Goal: Task Accomplishment & Management: Complete application form

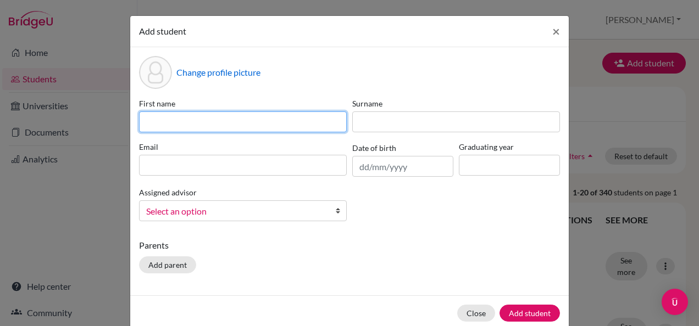
click at [310, 123] on input at bounding box center [243, 122] width 208 height 21
type input "[PERSON_NAME]"
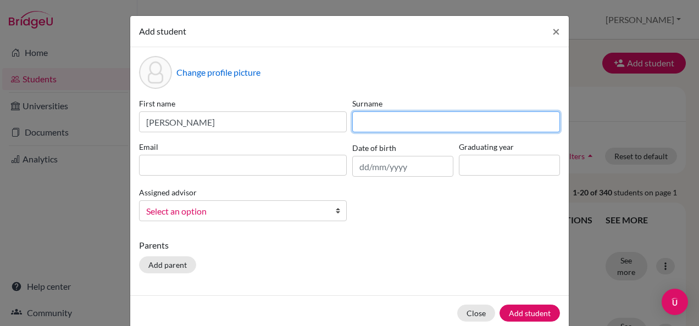
click at [370, 127] on input at bounding box center [456, 122] width 208 height 21
type input "[PERSON_NAME]"
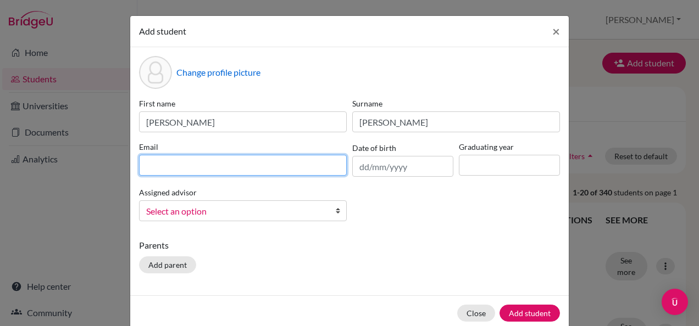
click at [242, 169] on input at bounding box center [243, 165] width 208 height 21
type input "[EMAIL_ADDRESS][DOMAIN_NAME]"
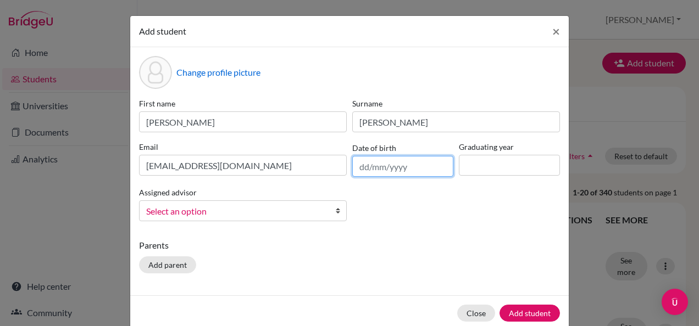
click at [359, 163] on input "text" at bounding box center [402, 166] width 101 height 21
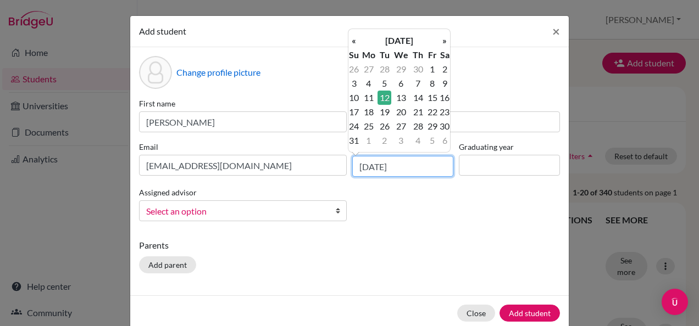
type input "[DATE]"
click at [400, 241] on p "Parents" at bounding box center [349, 245] width 421 height 13
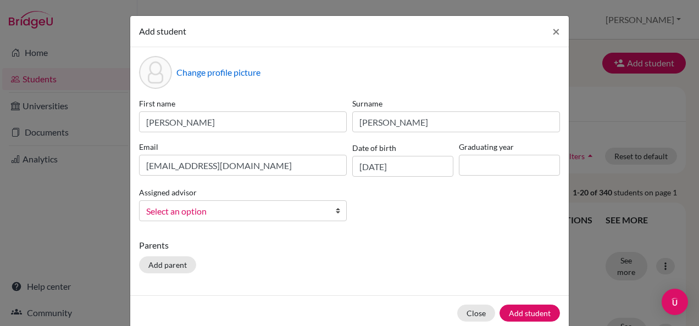
drag, startPoint x: 506, startPoint y: 166, endPoint x: 350, endPoint y: 235, distance: 170.7
click at [350, 235] on div "Change profile picture First name [PERSON_NAME] Surname [PERSON_NAME] Email [EM…" at bounding box center [349, 171] width 438 height 248
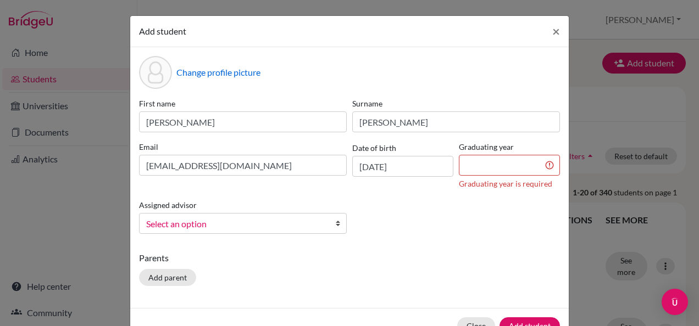
drag, startPoint x: 491, startPoint y: 166, endPoint x: 379, endPoint y: 243, distance: 135.9
click at [379, 243] on div "Change profile picture First name [PERSON_NAME] Surname [PERSON_NAME] Email [EM…" at bounding box center [349, 177] width 438 height 261
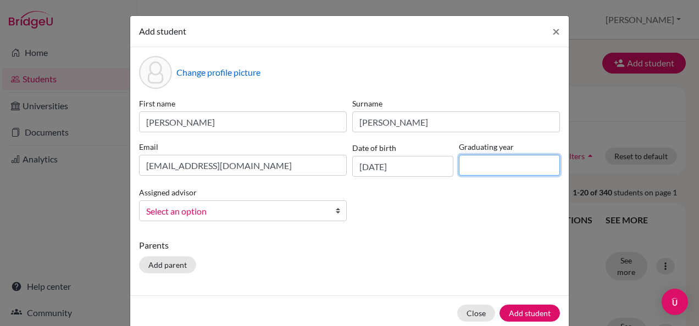
click at [477, 166] on input at bounding box center [509, 165] width 101 height 21
type input "2028"
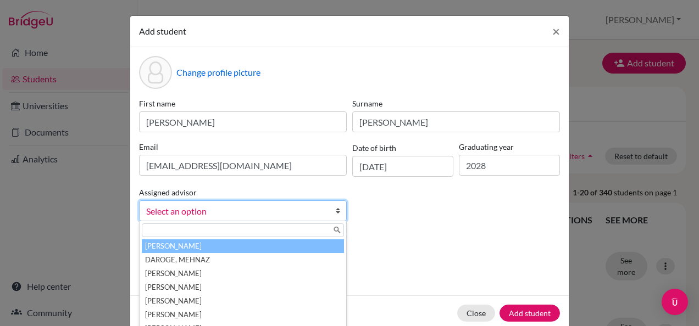
click at [261, 205] on span "Select an option" at bounding box center [235, 211] width 179 height 14
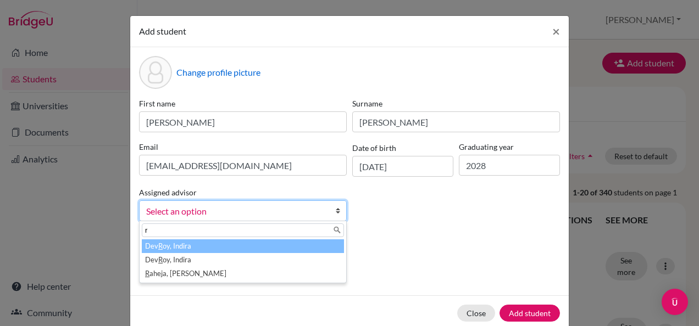
type input "ra"
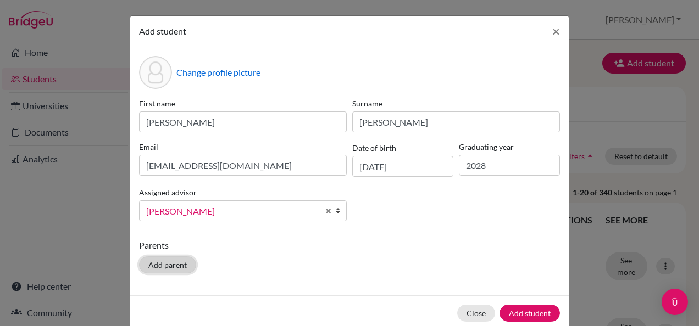
click at [173, 258] on button "Add parent" at bounding box center [167, 265] width 57 height 17
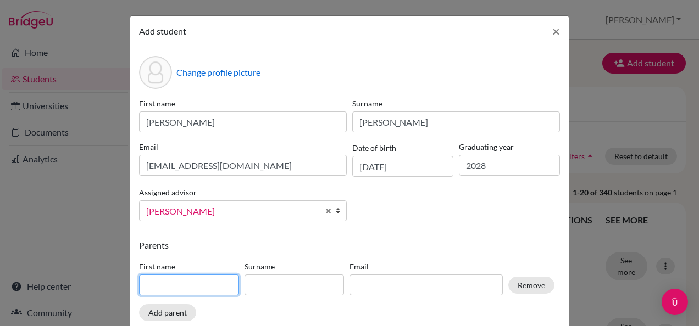
click at [153, 281] on input at bounding box center [189, 285] width 100 height 21
type input "arwa"
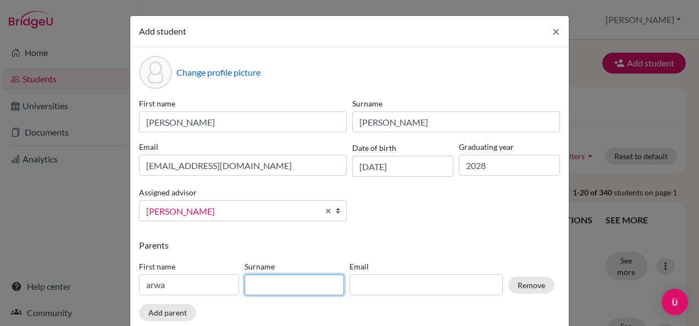
click at [286, 283] on input at bounding box center [294, 285] width 100 height 21
type input "[PERSON_NAME]"
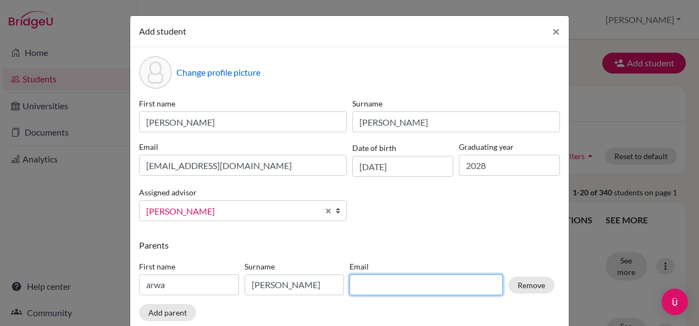
click at [358, 289] on input at bounding box center [425, 285] width 153 height 21
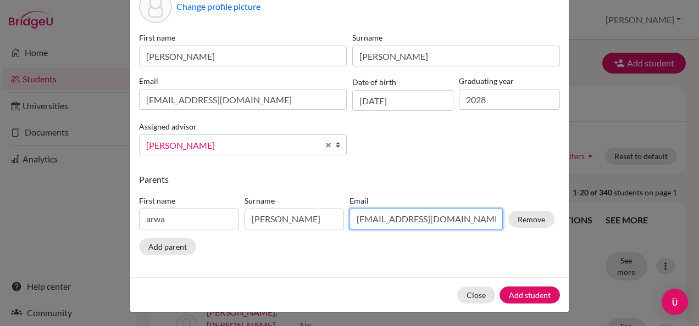
scroll to position [66, 0]
type input "[EMAIL_ADDRESS][DOMAIN_NAME]"
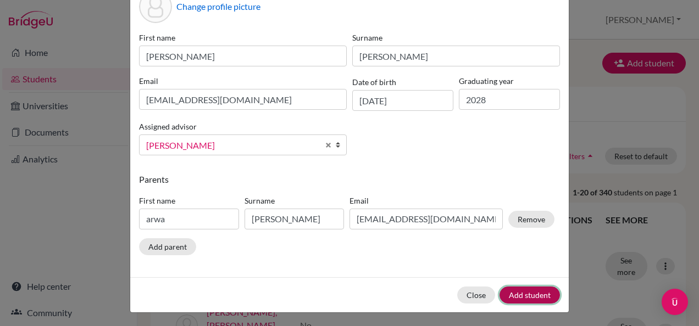
click at [538, 292] on button "Add student" at bounding box center [529, 295] width 60 height 17
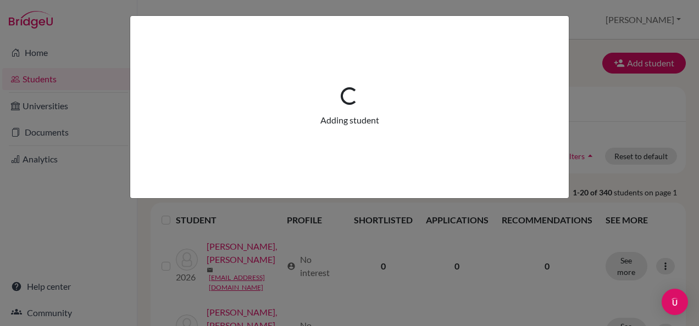
scroll to position [0, 0]
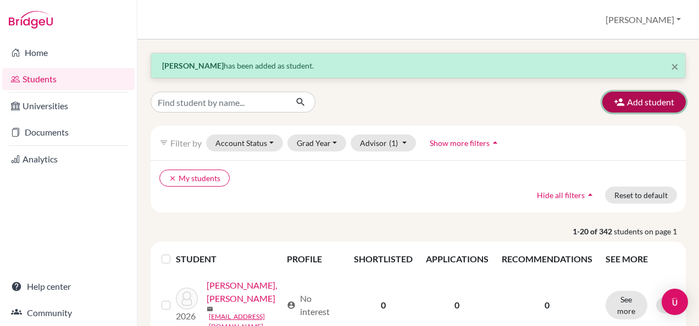
click at [642, 95] on button "Add student" at bounding box center [643, 102] width 83 height 21
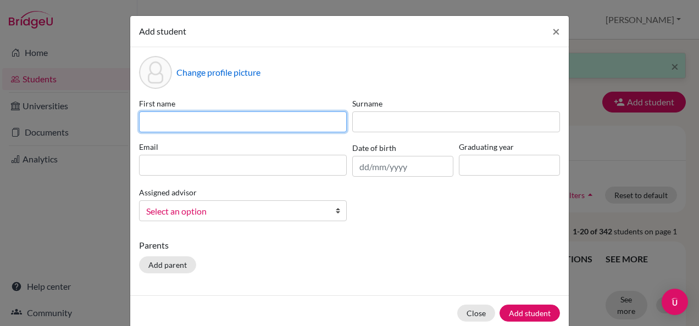
click at [264, 131] on input at bounding box center [243, 122] width 208 height 21
type input "Karan"
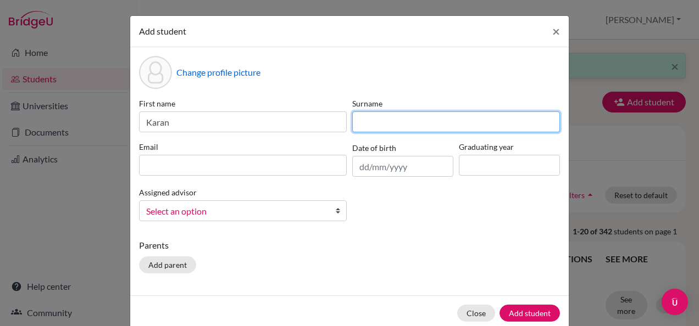
click at [366, 122] on input at bounding box center [456, 122] width 208 height 21
type input "[PERSON_NAME]"
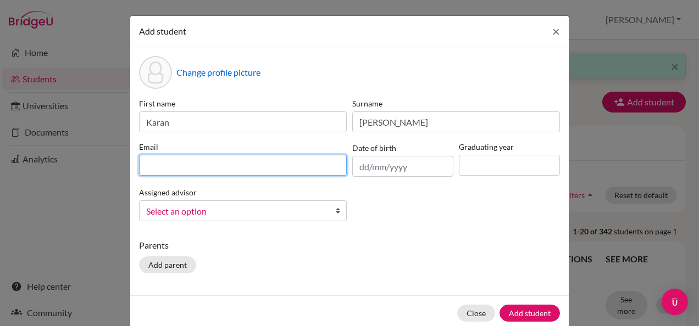
click at [191, 161] on input at bounding box center [243, 165] width 208 height 21
type input "[EMAIL_ADDRESS][DOMAIN_NAME]"
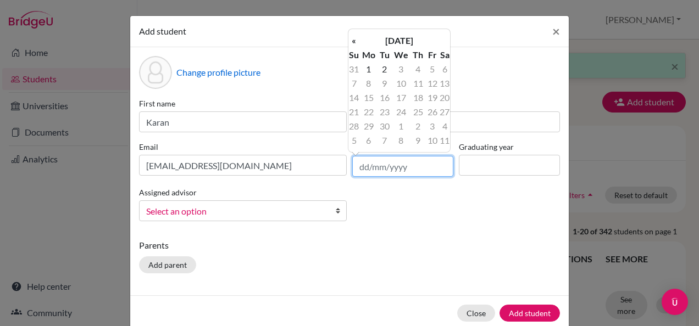
click at [394, 168] on input "text" at bounding box center [402, 166] width 101 height 21
click at [377, 41] on th "[DATE]" at bounding box center [399, 41] width 80 height 14
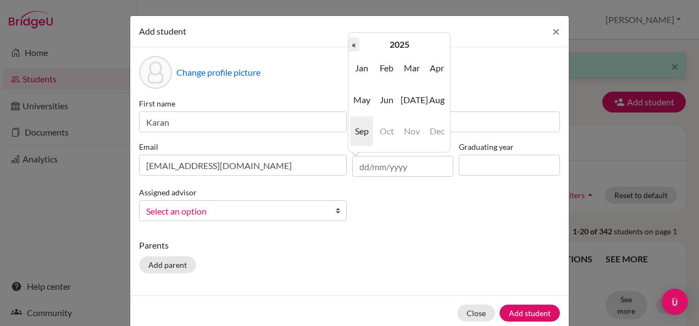
click at [353, 43] on th "«" at bounding box center [353, 44] width 11 height 14
click at [354, 46] on th "«" at bounding box center [353, 44] width 11 height 14
click at [354, 44] on th "«" at bounding box center [353, 44] width 11 height 14
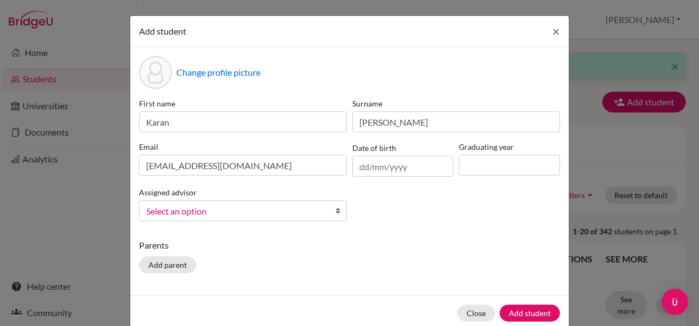
click at [337, 105] on label "First name" at bounding box center [243, 104] width 208 height 12
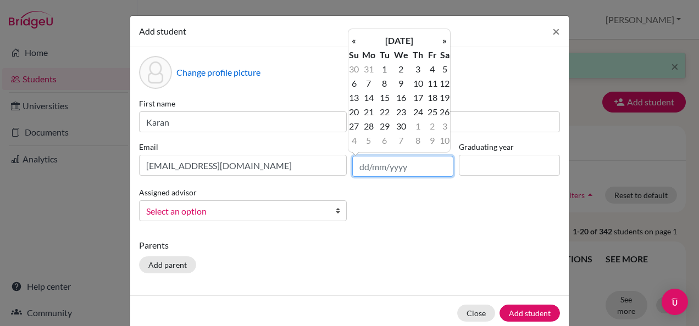
click at [360, 166] on input "text" at bounding box center [402, 166] width 101 height 21
type input "[DATE]"
click at [367, 114] on td "20" at bounding box center [368, 112] width 18 height 14
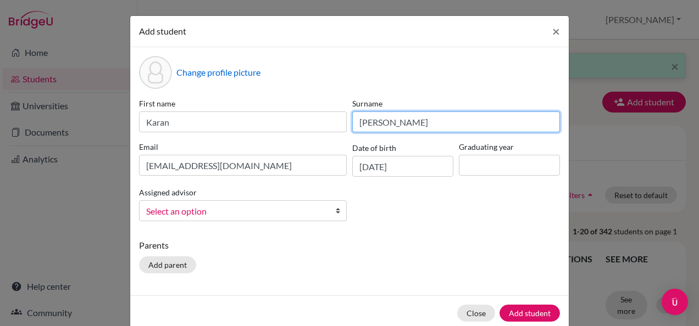
click at [367, 114] on input "[PERSON_NAME]" at bounding box center [456, 122] width 208 height 21
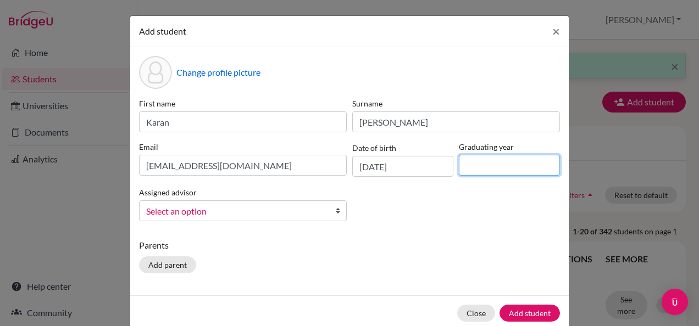
click at [505, 158] on input at bounding box center [509, 165] width 101 height 21
type input "2028"
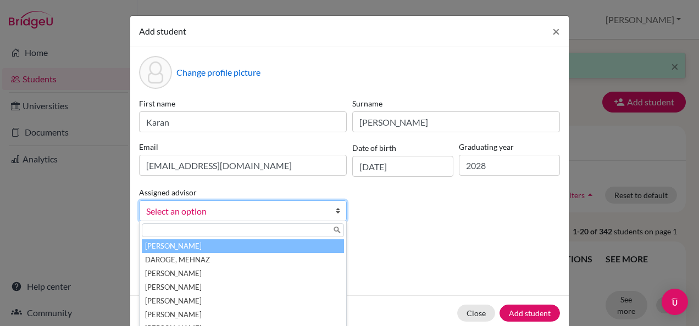
click at [258, 207] on span "Select an option" at bounding box center [235, 211] width 179 height 14
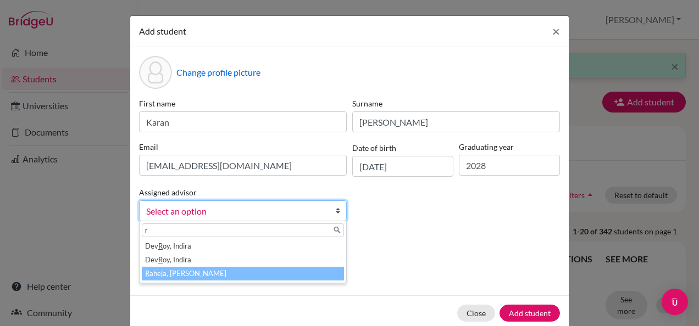
type input "r"
click at [202, 272] on li "R aheja, [PERSON_NAME]" at bounding box center [243, 274] width 202 height 14
click at [202, 272] on div "Parents Add parent" at bounding box center [349, 258] width 421 height 39
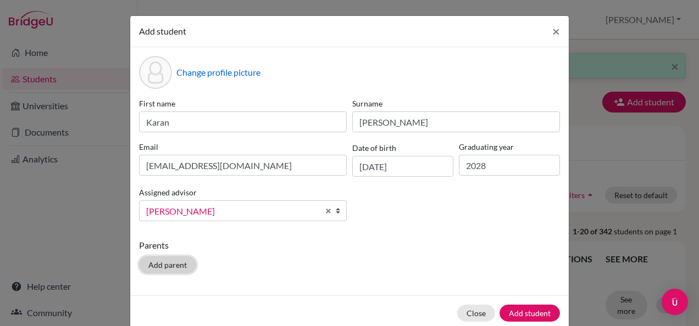
drag, startPoint x: 202, startPoint y: 272, endPoint x: 152, endPoint y: 263, distance: 51.3
click at [152, 263] on button "Add parent" at bounding box center [167, 265] width 57 height 17
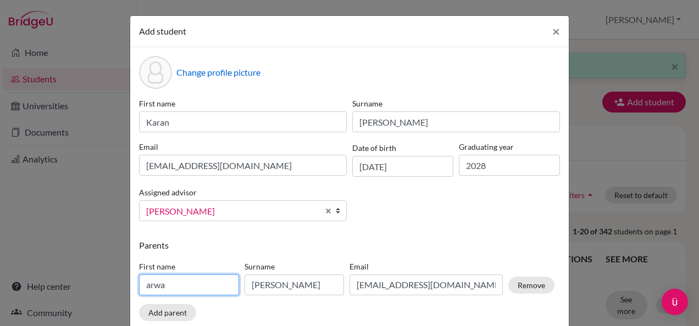
click at [195, 283] on input "arwa" at bounding box center [189, 285] width 100 height 21
type input "a"
type input "[PERSON_NAME]"
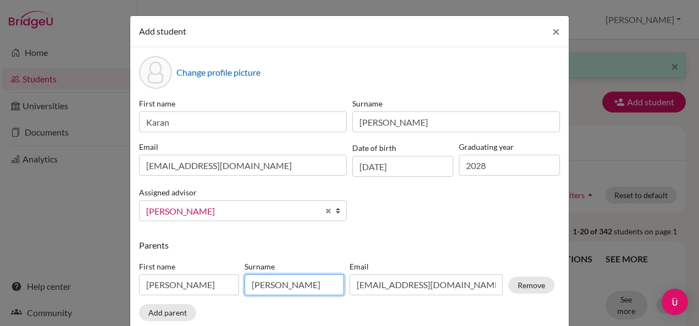
click at [282, 280] on input "[PERSON_NAME]" at bounding box center [294, 285] width 100 height 21
type input "m"
type input "[PERSON_NAME]"
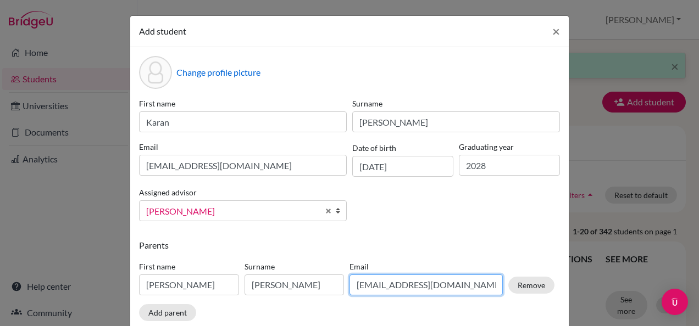
drag, startPoint x: 439, startPoint y: 283, endPoint x: 388, endPoint y: 281, distance: 51.7
click at [439, 283] on input "[EMAIL_ADDRESS][DOMAIN_NAME]" at bounding box center [425, 285] width 153 height 21
drag, startPoint x: 388, startPoint y: 281, endPoint x: 302, endPoint y: 269, distance: 86.6
click at [388, 281] on input "[EMAIL_ADDRESS][DOMAIN_NAME]" at bounding box center [425, 285] width 153 height 21
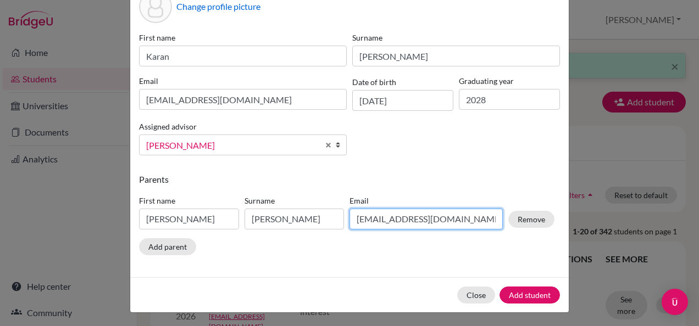
scroll to position [66, 0]
type input "[EMAIL_ADDRESS][DOMAIN_NAME]"
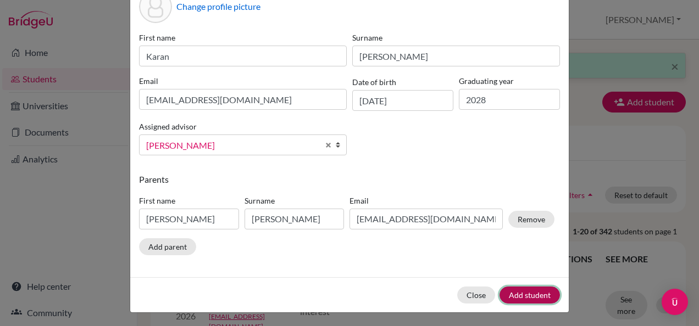
click at [532, 289] on button "Add student" at bounding box center [529, 295] width 60 height 17
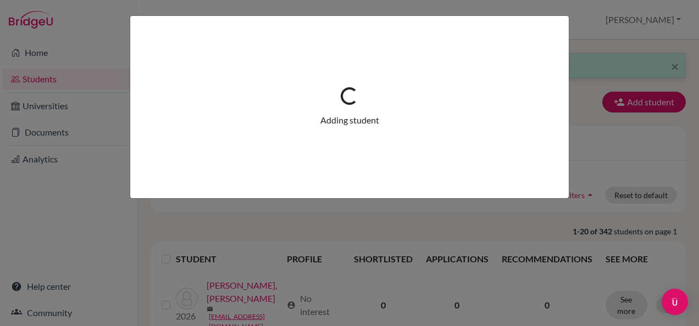
scroll to position [0, 0]
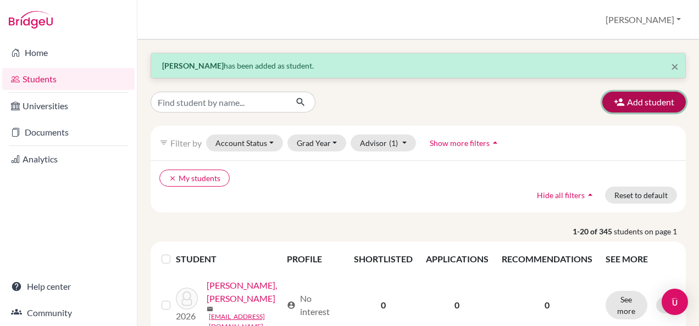
click at [614, 104] on icon "button" at bounding box center [619, 102] width 11 height 11
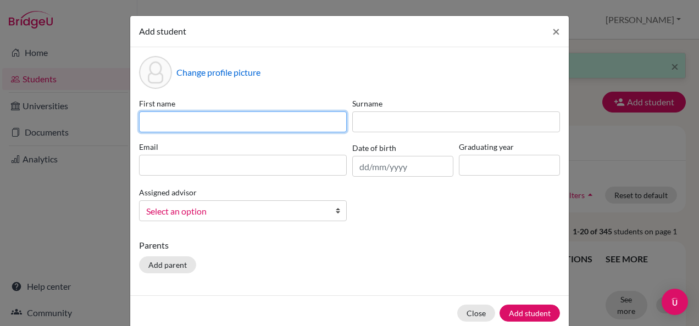
drag, startPoint x: 214, startPoint y: 118, endPoint x: 175, endPoint y: 130, distance: 41.4
click at [175, 130] on input at bounding box center [243, 122] width 208 height 21
type input "Saukhya"
click at [499, 305] on button "Add student" at bounding box center [529, 313] width 60 height 17
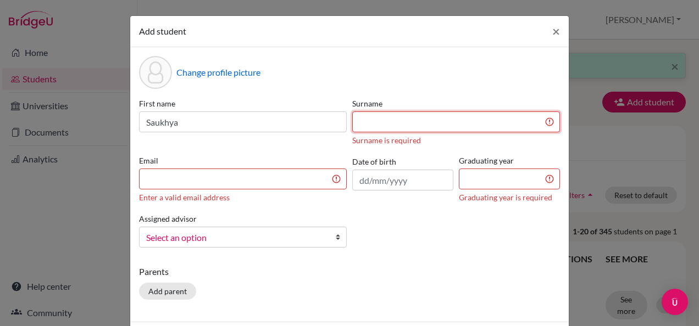
click at [377, 116] on input at bounding box center [456, 122] width 208 height 21
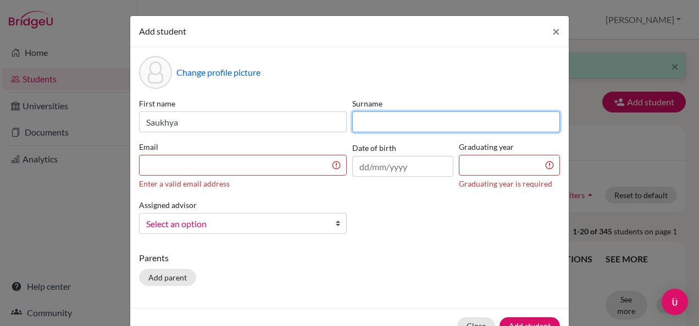
click at [377, 116] on input at bounding box center [456, 122] width 208 height 21
type input "Pednekar"
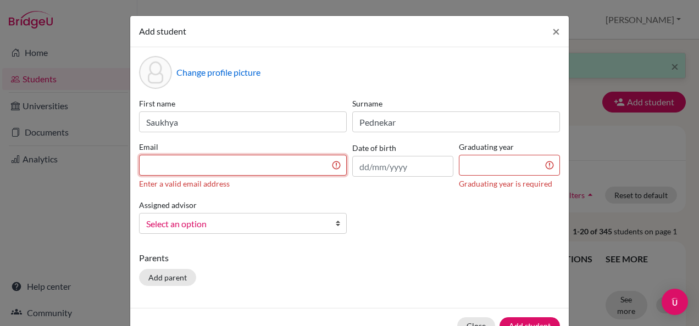
click at [241, 165] on input at bounding box center [243, 165] width 208 height 21
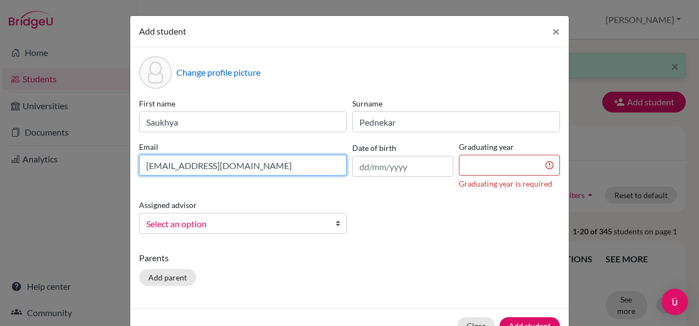
type input "[EMAIL_ADDRESS][DOMAIN_NAME]"
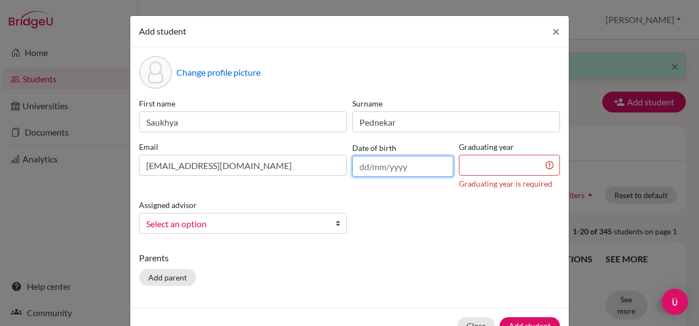
click at [394, 172] on input "text" at bounding box center [402, 166] width 101 height 21
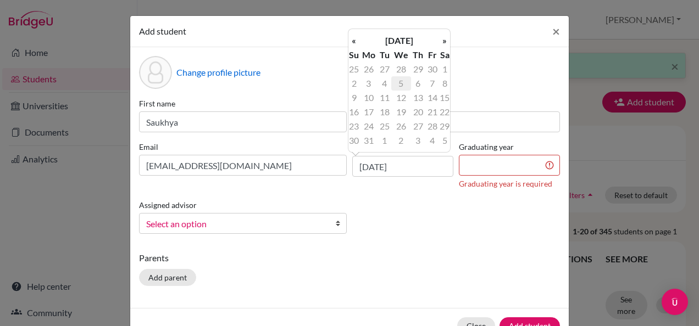
click at [403, 86] on td "5" at bounding box center [400, 83] width 19 height 14
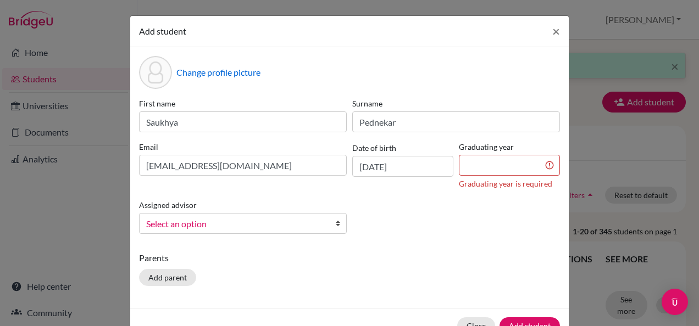
click at [399, 153] on div "Date of birth [DEMOGRAPHIC_DATA]" at bounding box center [402, 165] width 107 height 48
click at [403, 169] on input "[DATE]" at bounding box center [402, 166] width 101 height 21
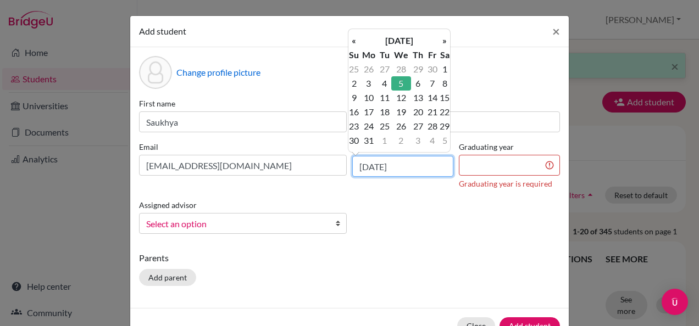
click at [403, 169] on input "[DATE]" at bounding box center [402, 166] width 101 height 21
type input "[DATE]"
click at [410, 243] on div "Change profile picture First name Saukhya Surname [PERSON_NAME] Email [EMAIL_AD…" at bounding box center [349, 177] width 438 height 261
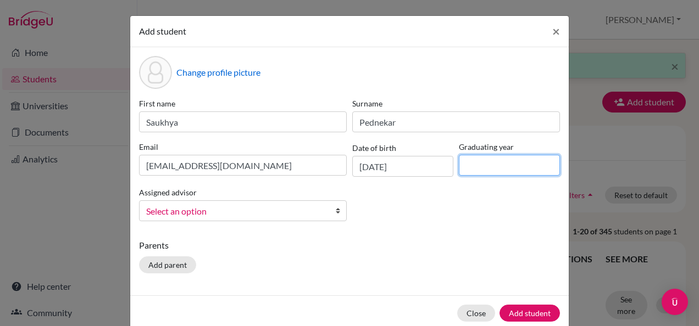
click at [500, 164] on input at bounding box center [509, 165] width 101 height 21
type input "2028"
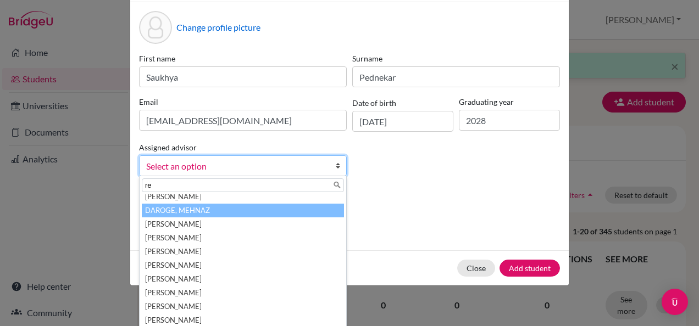
scroll to position [19, 0]
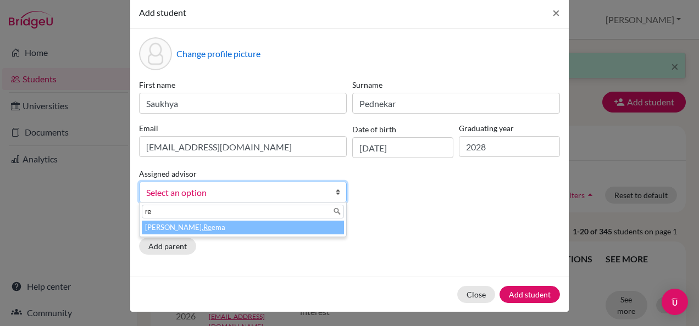
type input "re"
click at [266, 222] on li "[PERSON_NAME], Re ema" at bounding box center [243, 228] width 202 height 14
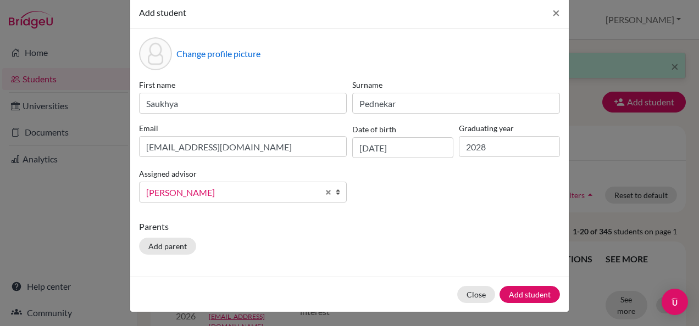
click at [266, 222] on p "Parents" at bounding box center [349, 226] width 421 height 13
click at [162, 244] on button "Add parent" at bounding box center [167, 246] width 57 height 17
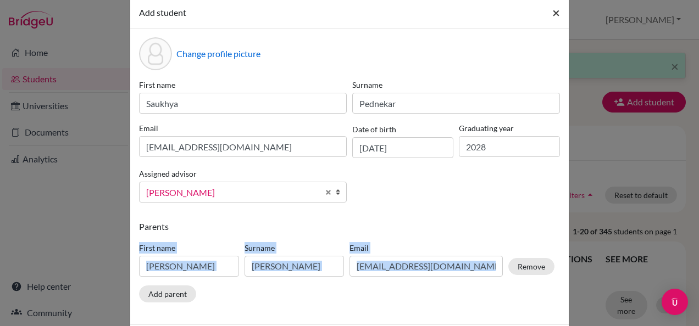
scroll to position [15, 0]
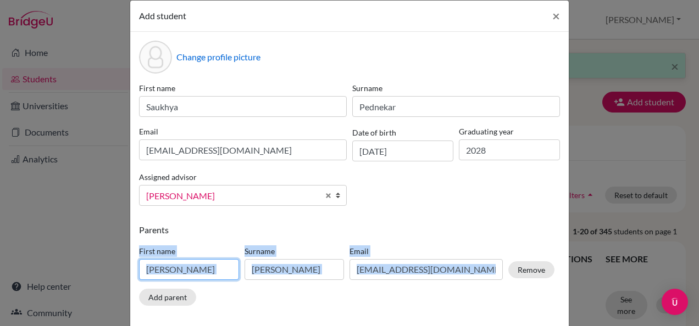
click at [174, 268] on input "[PERSON_NAME]" at bounding box center [189, 269] width 100 height 21
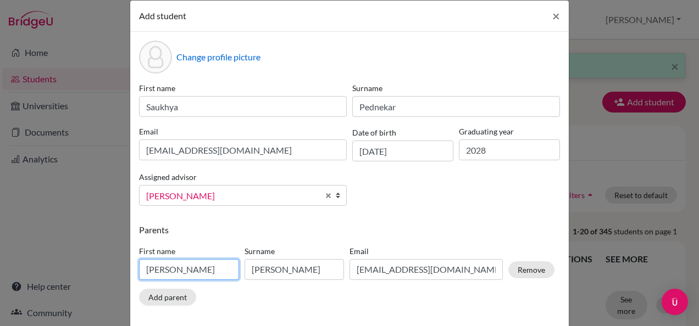
click at [174, 268] on input "[PERSON_NAME]" at bounding box center [189, 269] width 100 height 21
type input "a"
type input "[PERSON_NAME]"
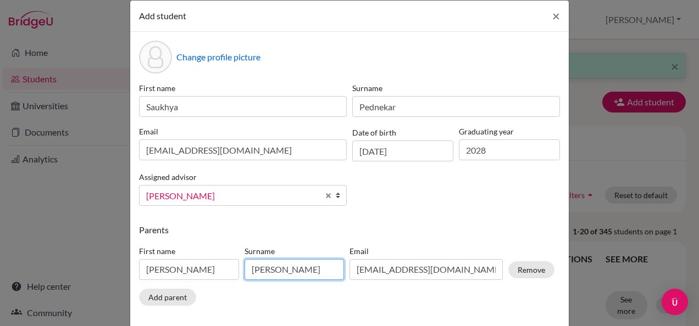
click at [296, 274] on input "[PERSON_NAME]" at bounding box center [294, 269] width 100 height 21
drag, startPoint x: 296, startPoint y: 274, endPoint x: 189, endPoint y: 272, distance: 106.6
click at [189, 272] on div "First name [PERSON_NAME] Surname [PERSON_NAME] Email [EMAIL_ADDRESS][DOMAIN_NAM…" at bounding box center [346, 265] width 421 height 48
type input "Pednekar"
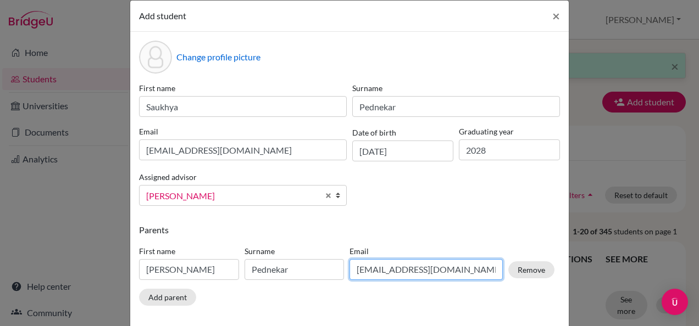
click at [436, 263] on input "[EMAIL_ADDRESS][DOMAIN_NAME]" at bounding box center [425, 269] width 153 height 21
click at [445, 269] on input "[EMAIL_ADDRESS][DOMAIN_NAME]" at bounding box center [425, 269] width 153 height 21
click at [423, 270] on input "[EMAIL_ADDRESS][DOMAIN_NAME]" at bounding box center [425, 269] width 153 height 21
click at [438, 272] on input "[EMAIL_ADDRESS][DOMAIN_NAME]" at bounding box center [425, 269] width 153 height 21
drag, startPoint x: 438, startPoint y: 272, endPoint x: 356, endPoint y: 270, distance: 82.4
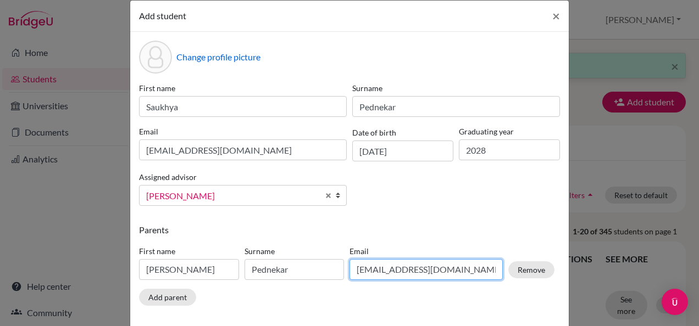
click at [356, 270] on input "[EMAIL_ADDRESS][DOMAIN_NAME]" at bounding box center [425, 269] width 153 height 21
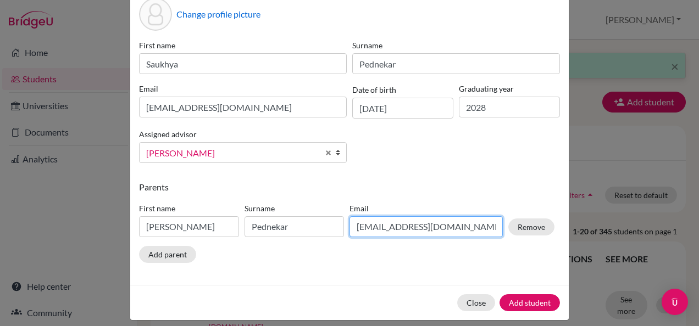
scroll to position [66, 0]
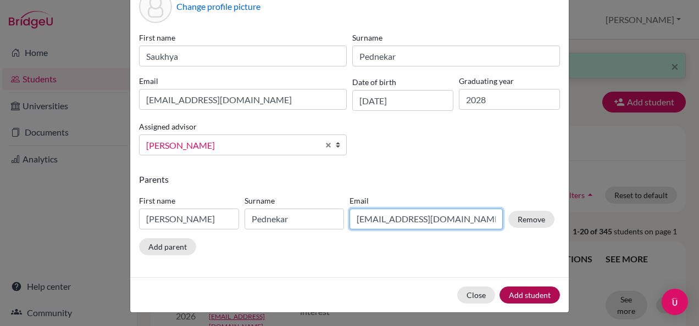
type input "[EMAIL_ADDRESS][DOMAIN_NAME]"
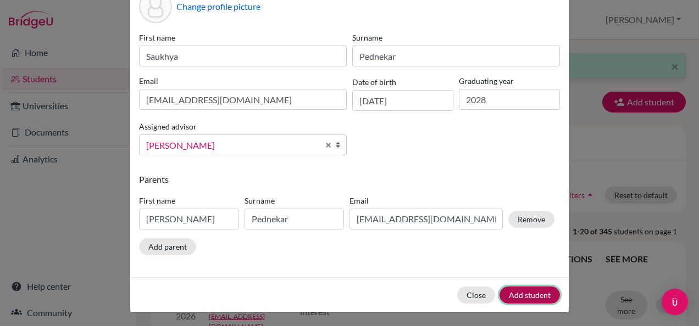
click at [547, 297] on button "Add student" at bounding box center [529, 295] width 60 height 17
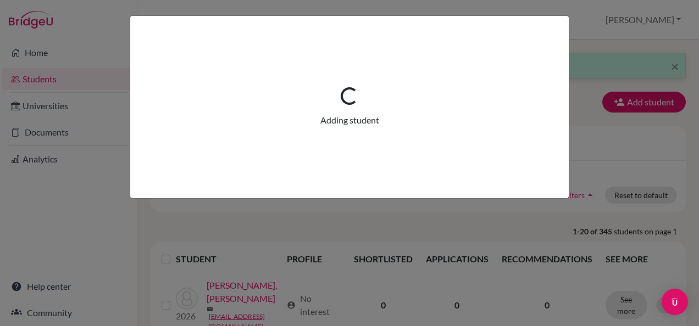
scroll to position [0, 0]
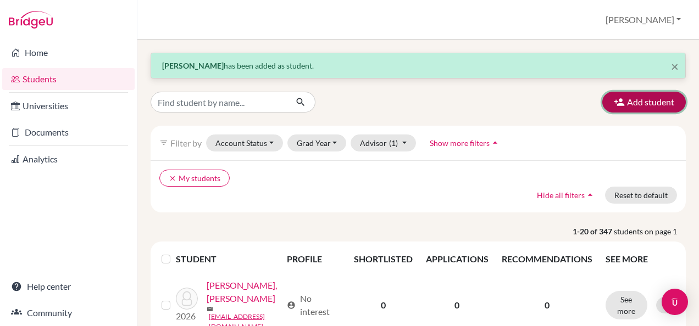
click at [614, 99] on icon "button" at bounding box center [619, 102] width 11 height 11
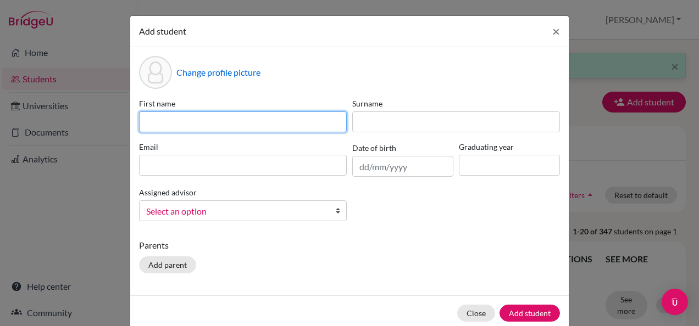
click at [315, 126] on input at bounding box center [243, 122] width 208 height 21
type input "[PERSON_NAME]"
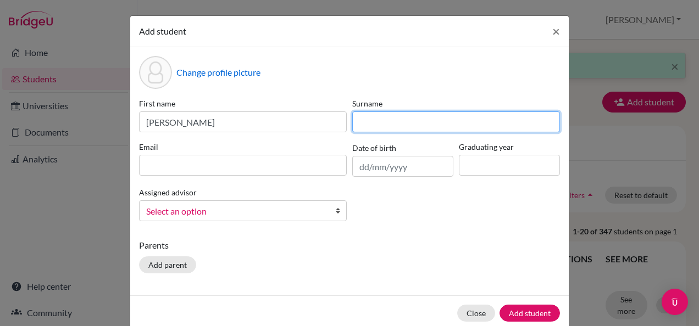
click at [366, 120] on input at bounding box center [456, 122] width 208 height 21
type input "Chavan"
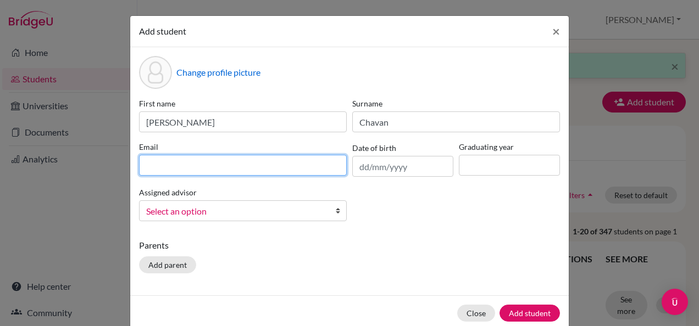
click at [285, 172] on input at bounding box center [243, 165] width 208 height 21
type input "[EMAIL_ADDRESS][DOMAIN_NAME]"
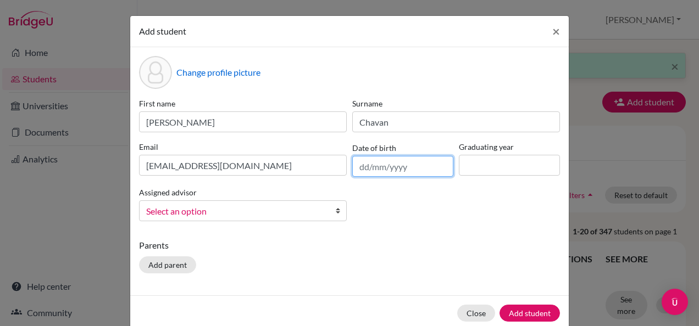
click at [374, 164] on input "text" at bounding box center [402, 166] width 101 height 21
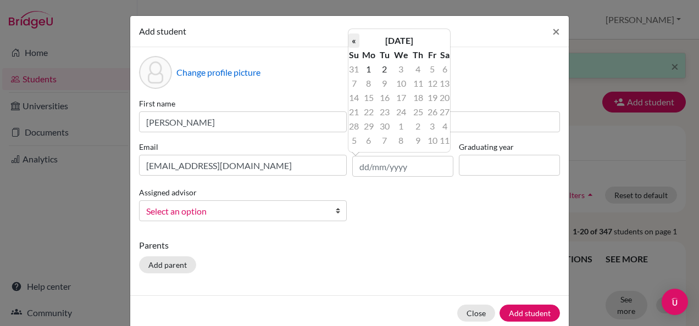
click at [355, 40] on th "«" at bounding box center [353, 41] width 11 height 14
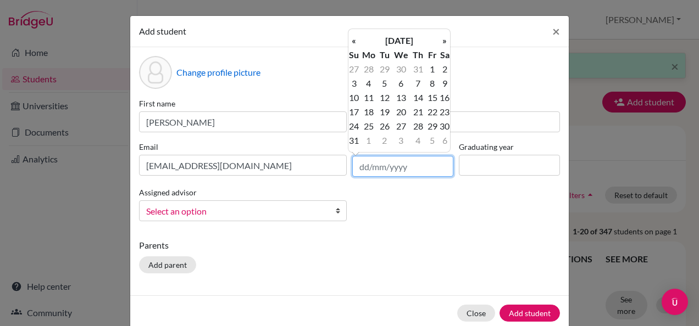
click at [423, 164] on input "text" at bounding box center [402, 166] width 101 height 21
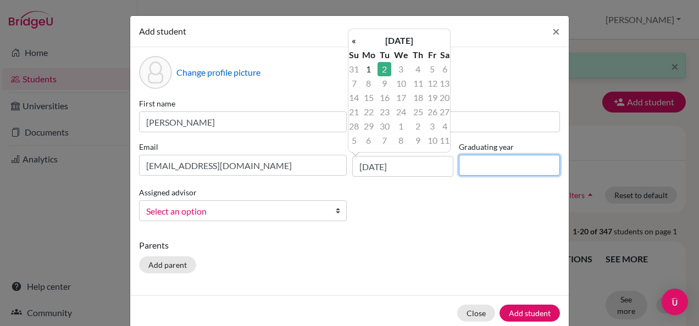
click at [471, 160] on input at bounding box center [509, 165] width 101 height 21
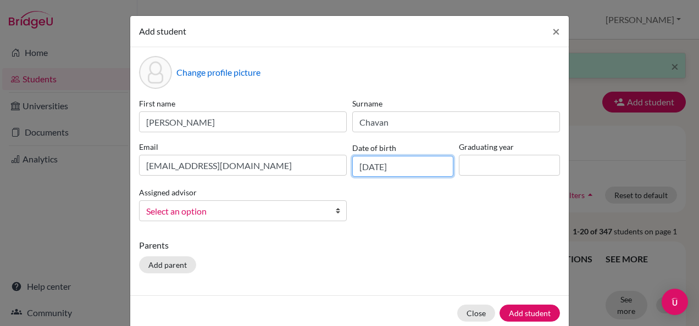
click at [414, 166] on input "[DATE]" at bounding box center [402, 166] width 101 height 21
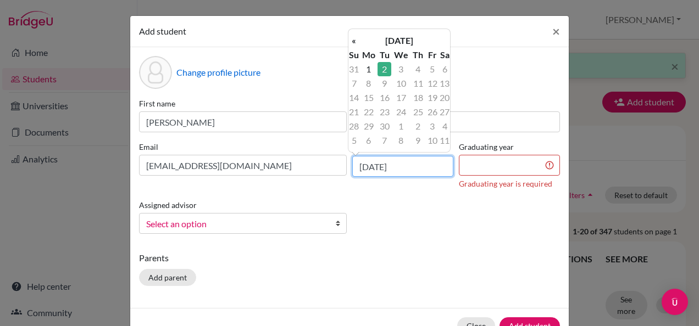
click at [365, 167] on input "[DATE]" at bounding box center [402, 166] width 101 height 21
click at [383, 165] on input "010/09/2025" at bounding box center [402, 166] width 101 height 21
click at [360, 167] on input "010/09/2025" at bounding box center [402, 166] width 101 height 21
click at [378, 165] on input "[DATE]" at bounding box center [402, 166] width 101 height 21
click at [400, 164] on input "[DATE]" at bounding box center [402, 166] width 101 height 21
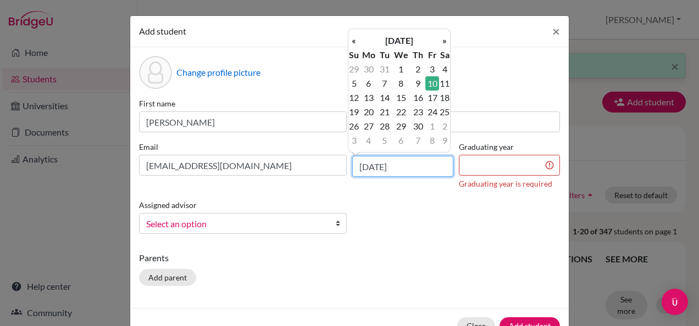
type input "[DATE]"
click at [461, 165] on input at bounding box center [509, 165] width 101 height 21
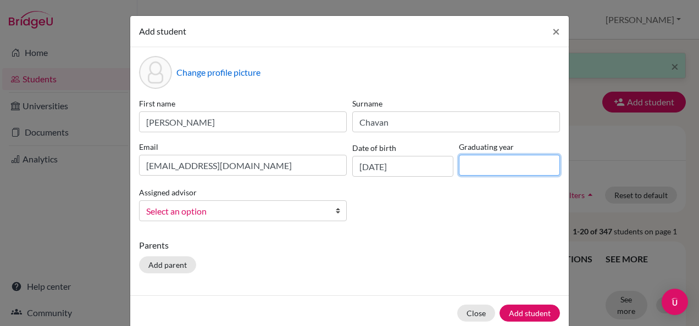
type input "2028"
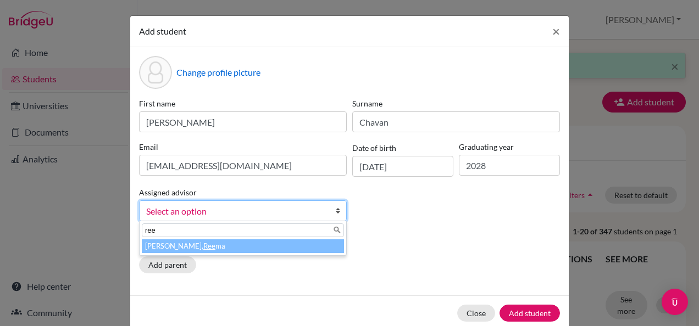
type input "ree"
click at [241, 247] on li "[PERSON_NAME] ma" at bounding box center [243, 246] width 202 height 14
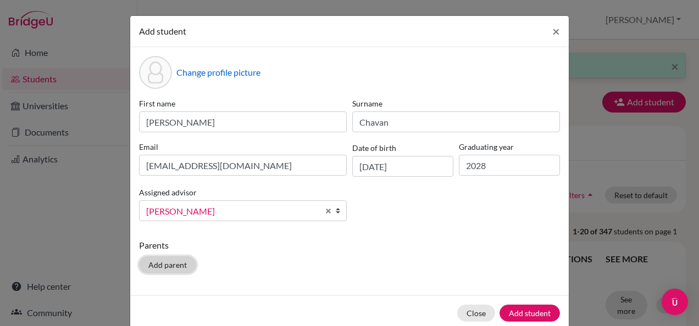
click at [176, 264] on button "Add parent" at bounding box center [167, 265] width 57 height 17
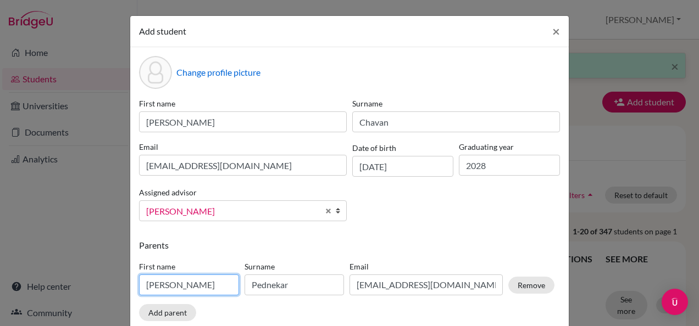
click at [175, 284] on input "[PERSON_NAME]" at bounding box center [189, 285] width 100 height 21
type input "A"
type input "[PERSON_NAME]"
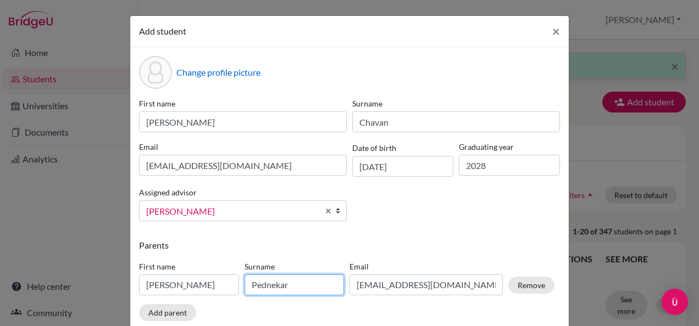
click at [285, 282] on input "Pednekar" at bounding box center [294, 285] width 100 height 21
type input "P"
type input "Chavan"
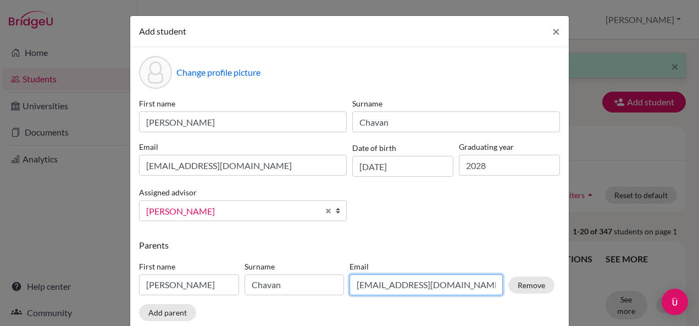
click at [453, 285] on input "[EMAIL_ADDRESS][DOMAIN_NAME]" at bounding box center [425, 285] width 153 height 21
click at [462, 286] on input "[EMAIL_ADDRESS][DOMAIN_NAME]" at bounding box center [425, 285] width 153 height 21
type input "b"
type input "[EMAIL_ADDRESS][DOMAIN_NAME]"
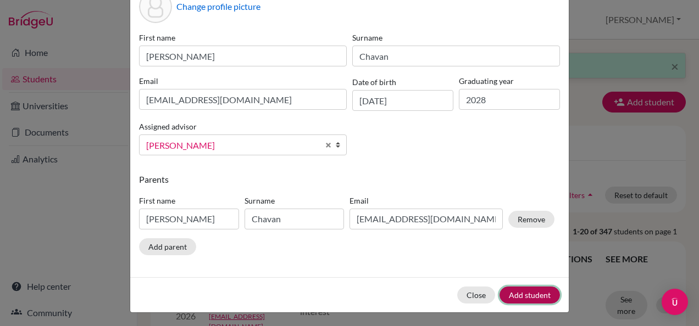
click at [509, 289] on button "Add student" at bounding box center [529, 295] width 60 height 17
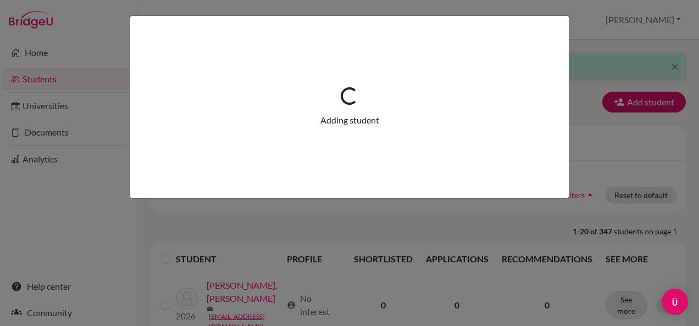
scroll to position [0, 0]
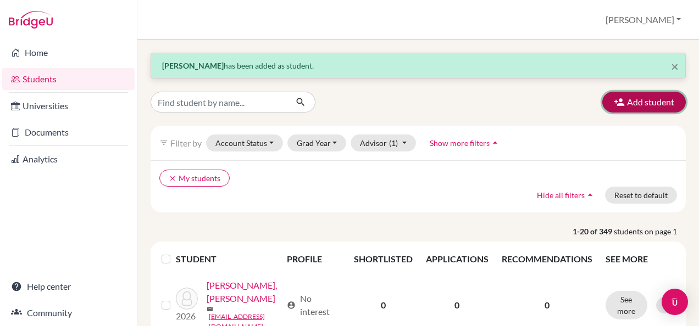
click at [645, 98] on button "Add student" at bounding box center [643, 102] width 83 height 21
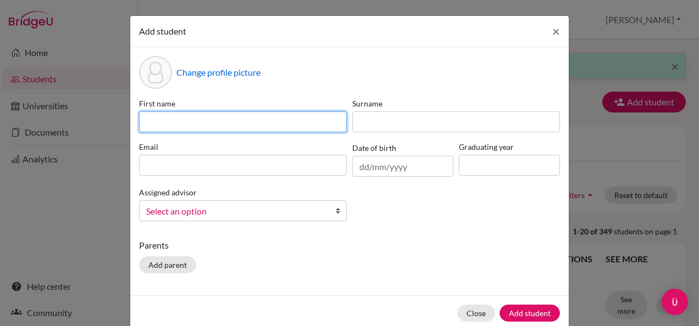
click at [272, 119] on input at bounding box center [243, 122] width 208 height 21
type input "Radhika"
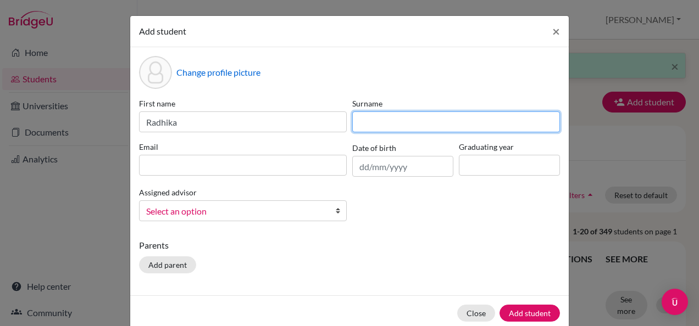
click at [377, 113] on input at bounding box center [456, 122] width 208 height 21
type input "Suri"
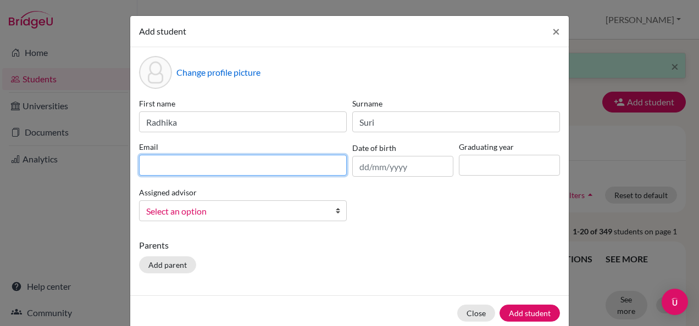
click at [265, 165] on input at bounding box center [243, 165] width 208 height 21
type input "r"
type input "[EMAIL_ADDRESS][DOMAIN_NAME]"
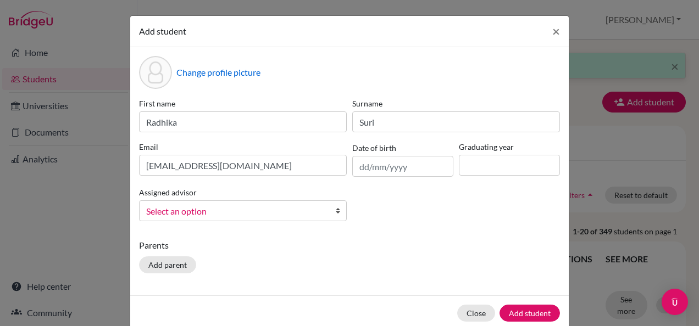
click at [322, 209] on link "Select an option" at bounding box center [243, 210] width 208 height 21
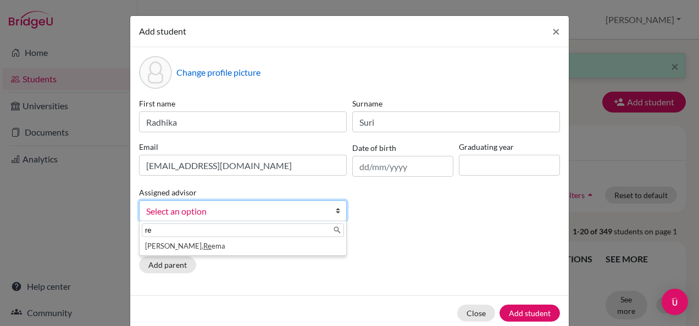
type input "re"
click at [433, 223] on div "First name Radhika Surname Suri Email [EMAIL_ADDRESS][DOMAIN_NAME] Date of birt…" at bounding box center [349, 164] width 426 height 132
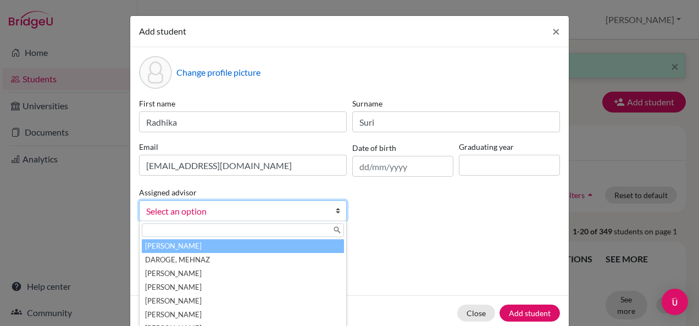
click at [328, 208] on link "Select an option" at bounding box center [243, 210] width 208 height 21
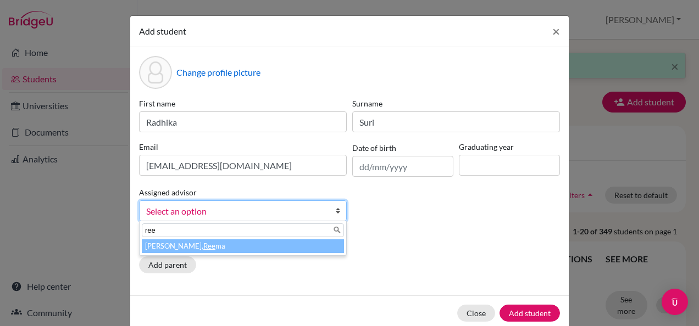
type input "ree"
click at [255, 249] on li "[PERSON_NAME] ma" at bounding box center [243, 246] width 202 height 14
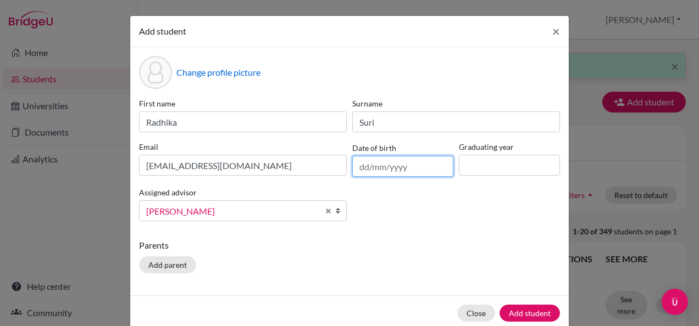
click at [406, 168] on input "text" at bounding box center [402, 166] width 101 height 21
click at [377, 165] on input "[DATE]" at bounding box center [402, 166] width 101 height 21
type input "[DATE]"
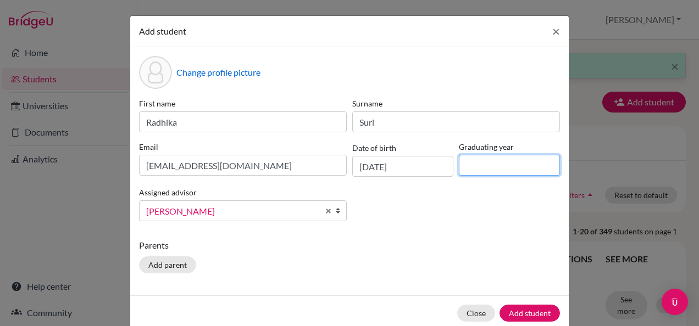
click at [477, 166] on input at bounding box center [509, 165] width 101 height 21
type input "2028"
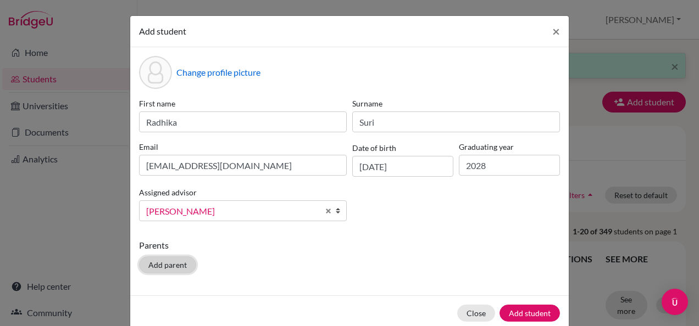
click at [168, 263] on button "Add parent" at bounding box center [167, 265] width 57 height 17
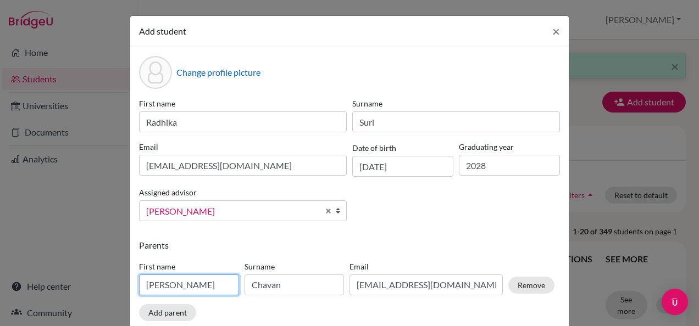
click at [171, 283] on input "[PERSON_NAME]" at bounding box center [189, 285] width 100 height 21
type input "A"
type input "[PERSON_NAME]"
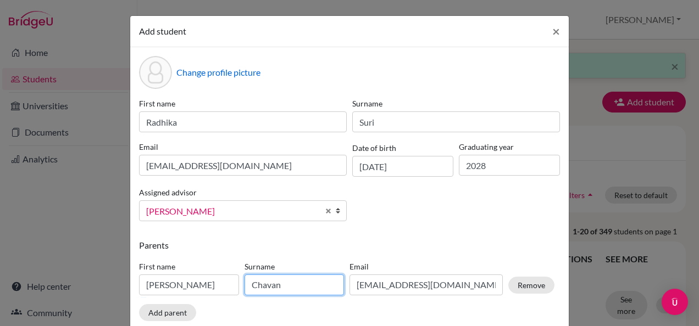
click at [276, 280] on input "Chavan" at bounding box center [294, 285] width 100 height 21
type input "C"
type input "G"
type input "Suri"
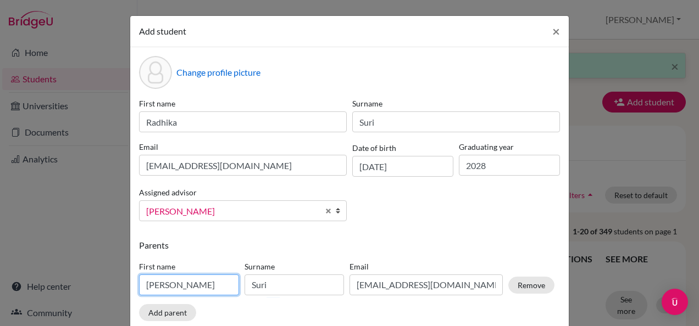
click at [226, 281] on input "[PERSON_NAME]" at bounding box center [189, 285] width 100 height 21
type input "A"
type input "[DEMOGRAPHIC_DATA]"
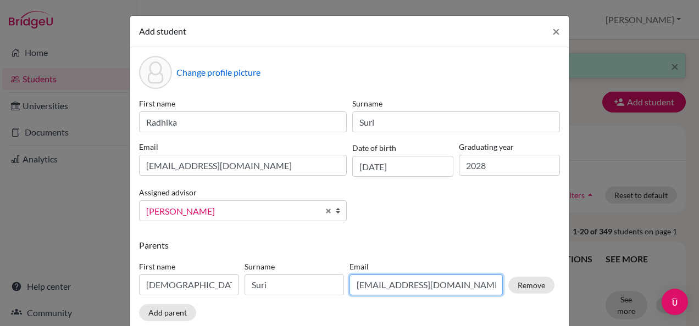
drag, startPoint x: 454, startPoint y: 285, endPoint x: 443, endPoint y: 285, distance: 11.5
click at [454, 285] on input "[EMAIL_ADDRESS][DOMAIN_NAME]" at bounding box center [425, 285] width 153 height 21
type input "[EMAIL_ADDRESS][DOMAIN_NAME]"
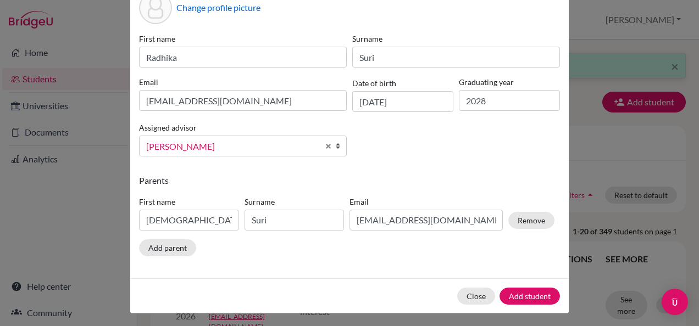
scroll to position [66, 0]
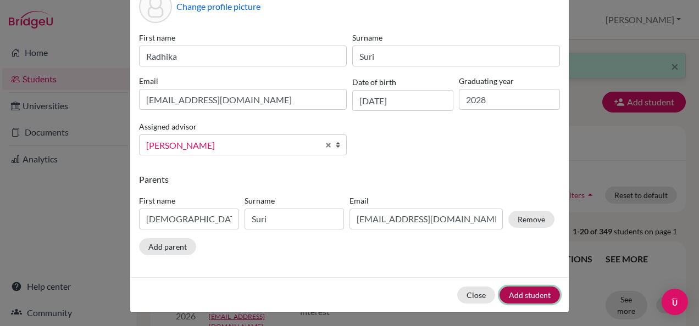
click at [525, 289] on button "Add student" at bounding box center [529, 295] width 60 height 17
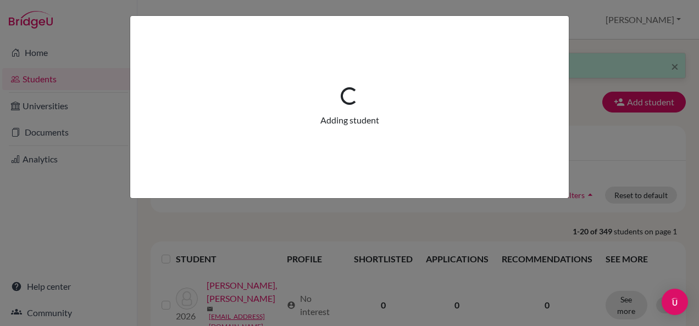
scroll to position [0, 0]
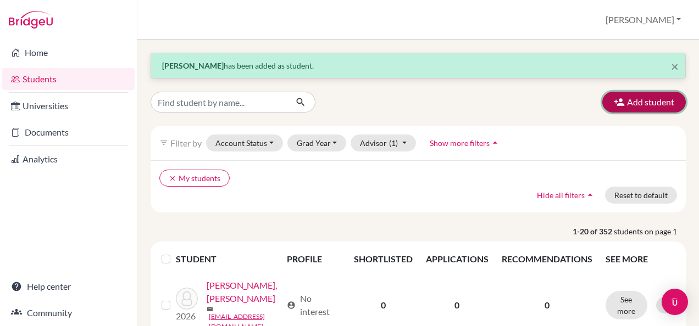
click at [640, 103] on button "Add student" at bounding box center [643, 102] width 83 height 21
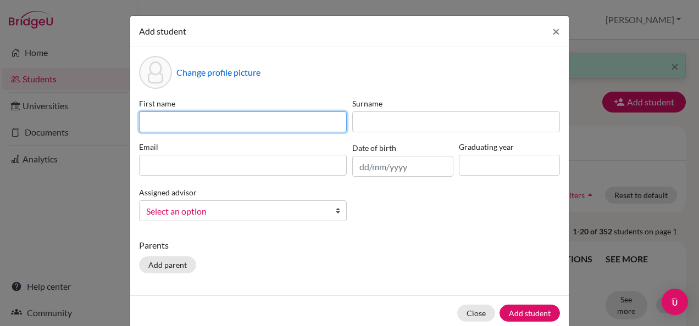
click at [287, 121] on input at bounding box center [243, 122] width 208 height 21
type input "[PERSON_NAME]"
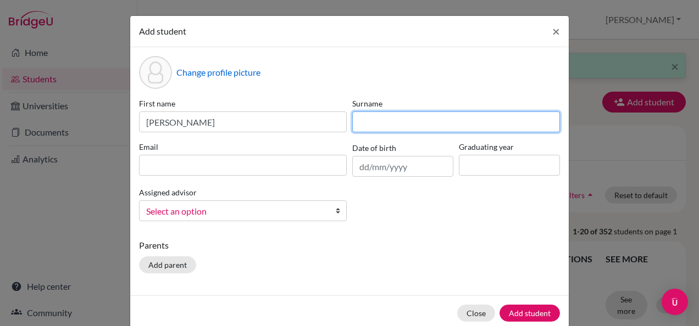
click at [390, 118] on input at bounding box center [456, 122] width 208 height 21
type input "koliyat"
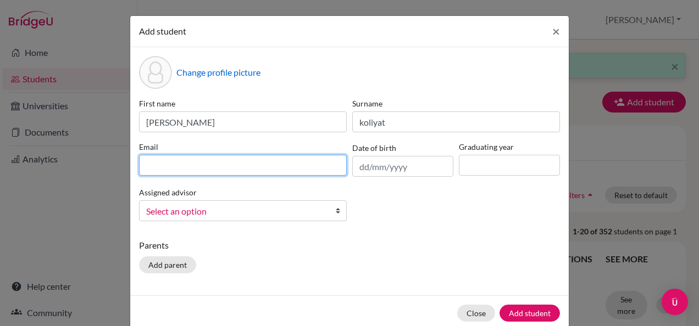
click at [202, 175] on input at bounding box center [243, 165] width 208 height 21
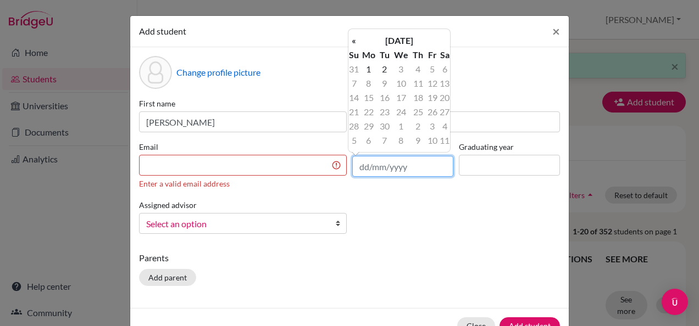
click at [369, 167] on input "text" at bounding box center [402, 166] width 101 height 21
click at [421, 43] on th "[DATE]" at bounding box center [399, 41] width 80 height 14
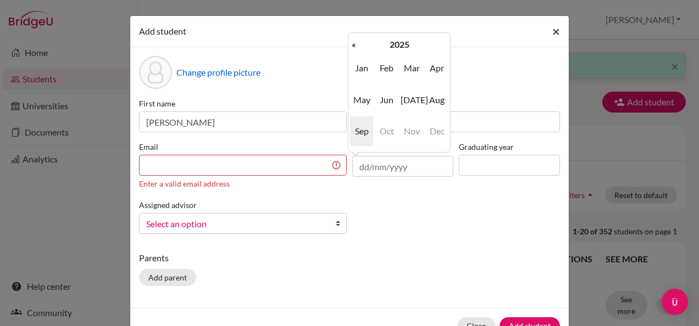
click at [552, 32] on span "×" at bounding box center [556, 31] width 8 height 16
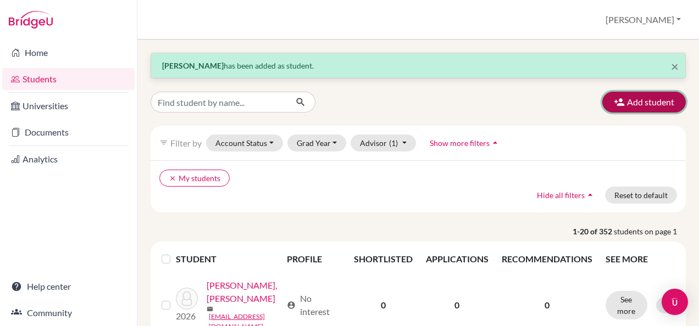
click at [657, 100] on button "Add student" at bounding box center [643, 102] width 83 height 21
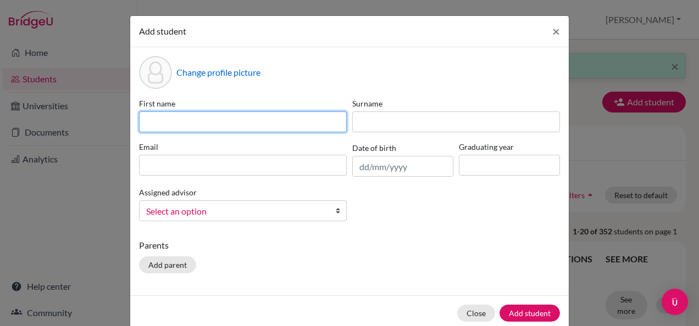
click at [274, 124] on input at bounding box center [243, 122] width 208 height 21
type input "[PERSON_NAME]"
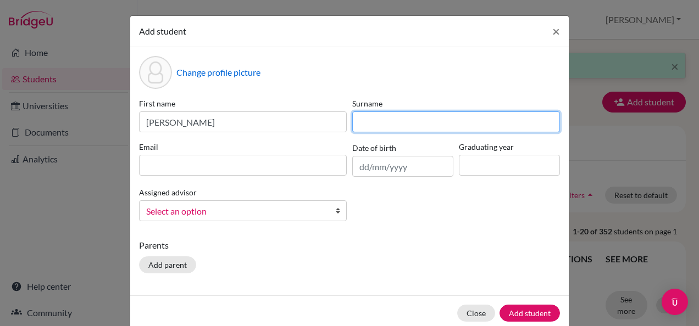
click at [426, 126] on input at bounding box center [456, 122] width 208 height 21
type input "koliyat"
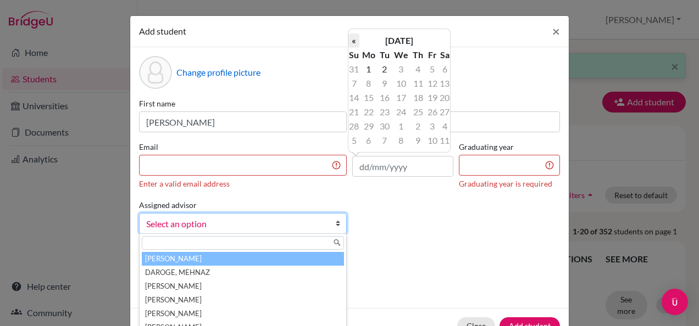
click at [354, 40] on th "«" at bounding box center [353, 41] width 11 height 14
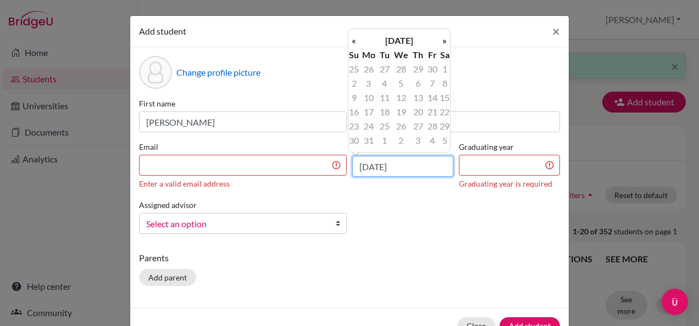
type input "[DATE]"
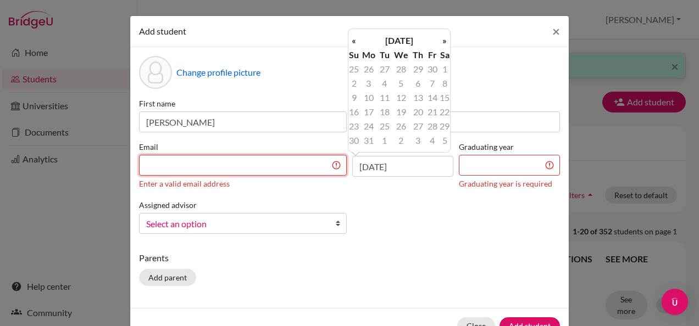
click at [269, 172] on input at bounding box center [243, 165] width 208 height 21
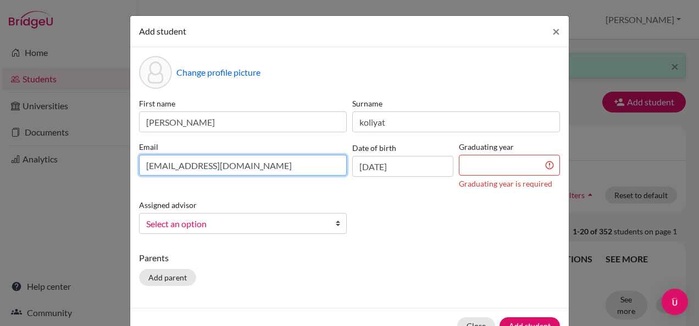
type input "[EMAIL_ADDRESS][DOMAIN_NAME]"
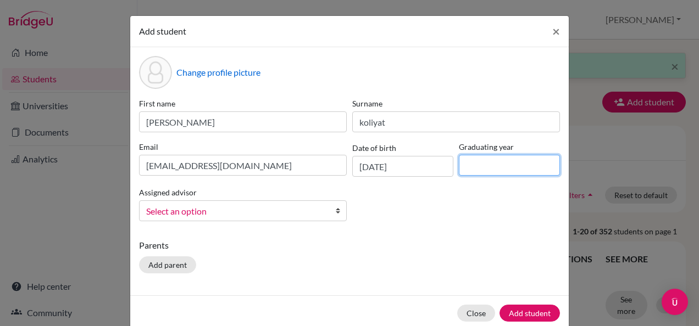
click at [526, 163] on input at bounding box center [509, 165] width 101 height 21
type input "2028"
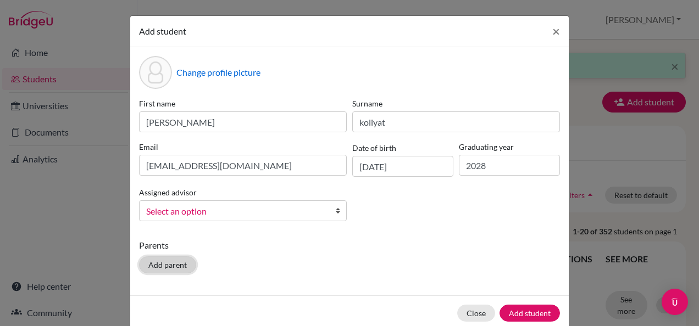
click at [153, 261] on button "Add parent" at bounding box center [167, 265] width 57 height 17
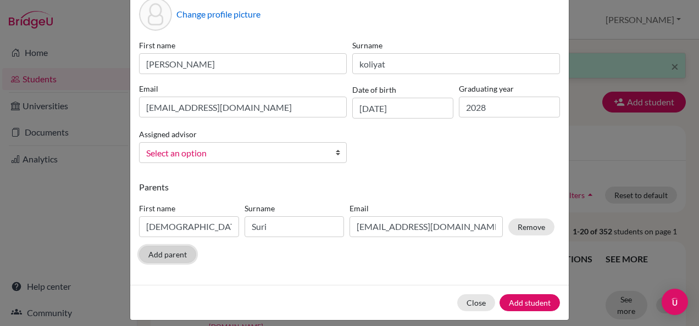
scroll to position [66, 0]
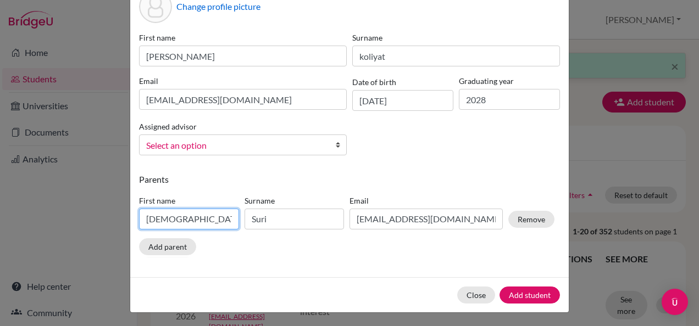
click at [154, 218] on input "[DEMOGRAPHIC_DATA]" at bounding box center [189, 219] width 100 height 21
type input "satheesan"
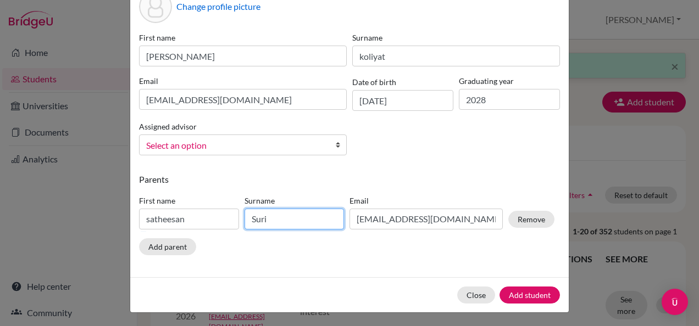
click at [270, 217] on input "Suri" at bounding box center [294, 219] width 100 height 21
type input "S"
type input "koliyat"
click at [523, 218] on button "Remove" at bounding box center [531, 219] width 46 height 17
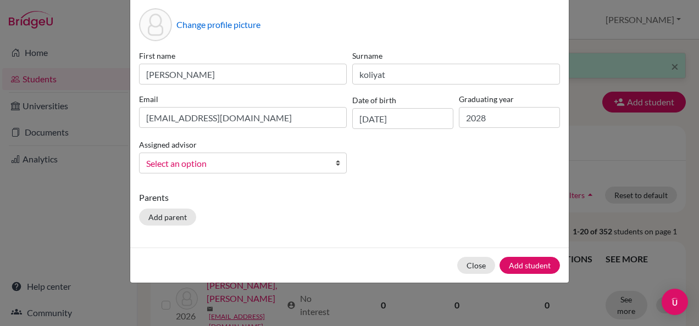
scroll to position [47, 0]
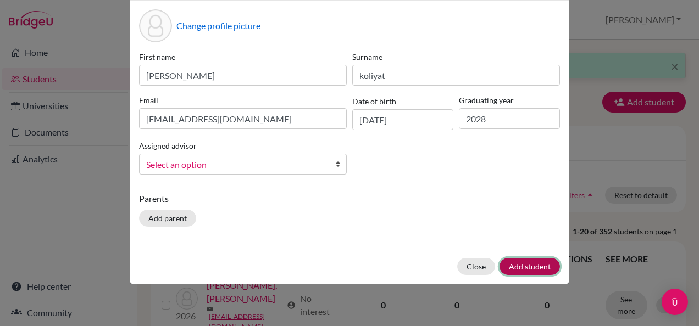
click at [533, 264] on button "Add student" at bounding box center [529, 266] width 60 height 17
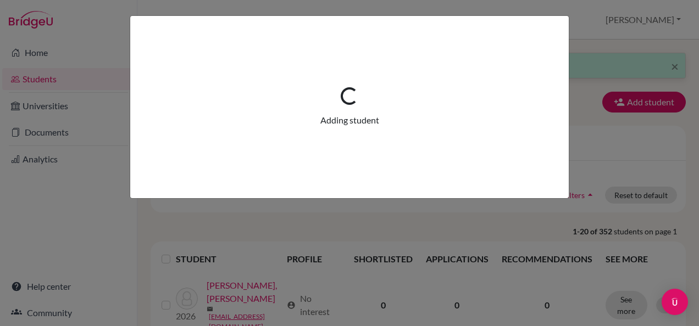
scroll to position [0, 0]
